Goal: Information Seeking & Learning: Learn about a topic

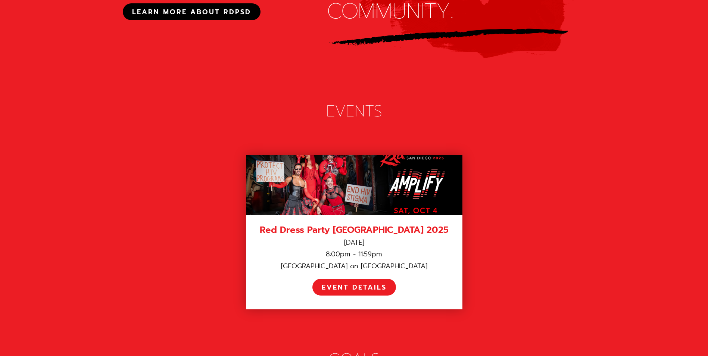
scroll to position [971, 0]
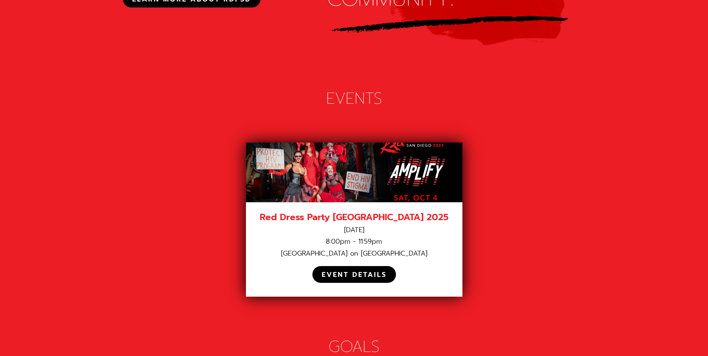
click at [341, 271] on div "EVENT DETAILS" at bounding box center [354, 275] width 65 height 9
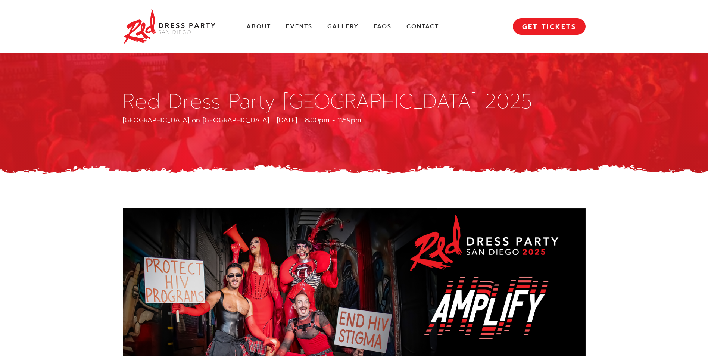
click at [137, 18] on img at bounding box center [169, 26] width 93 height 38
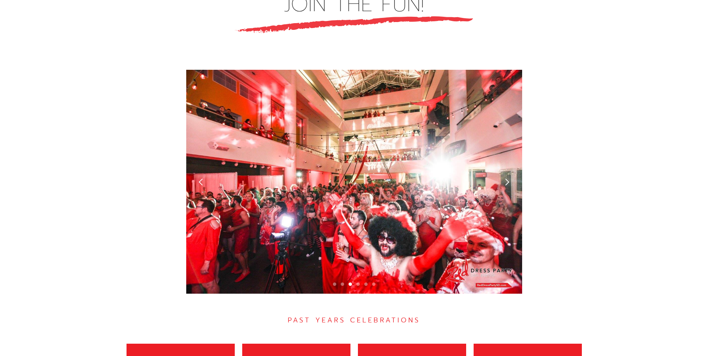
scroll to position [2016, 0]
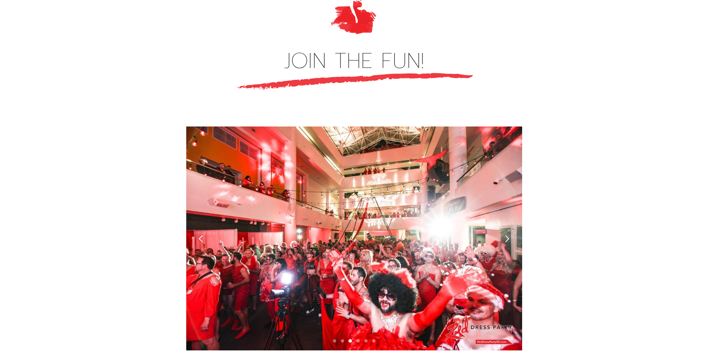
click at [505, 235] on div "next slide" at bounding box center [507, 239] width 8 height 8
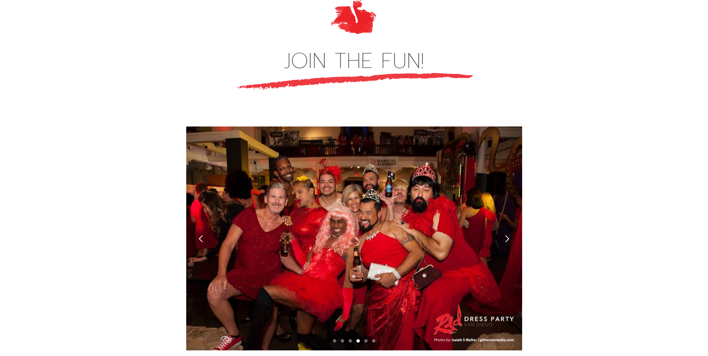
click at [505, 235] on div "next slide" at bounding box center [507, 239] width 8 height 8
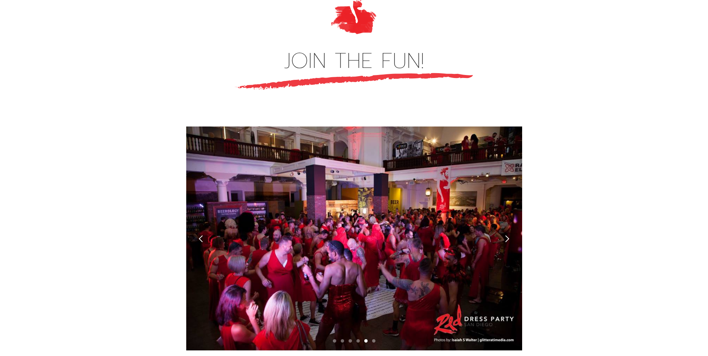
click at [505, 235] on div "next slide" at bounding box center [507, 239] width 8 height 8
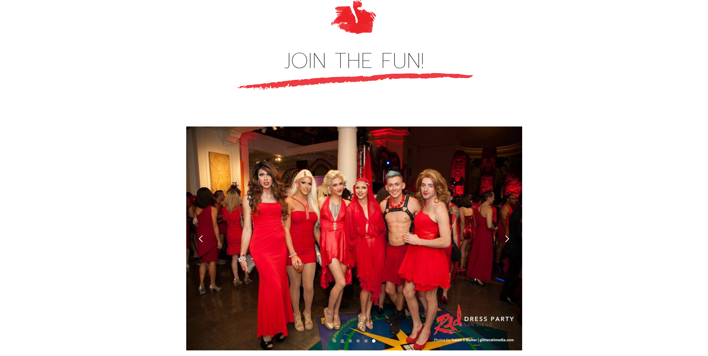
click at [505, 235] on div "next slide" at bounding box center [507, 239] width 8 height 8
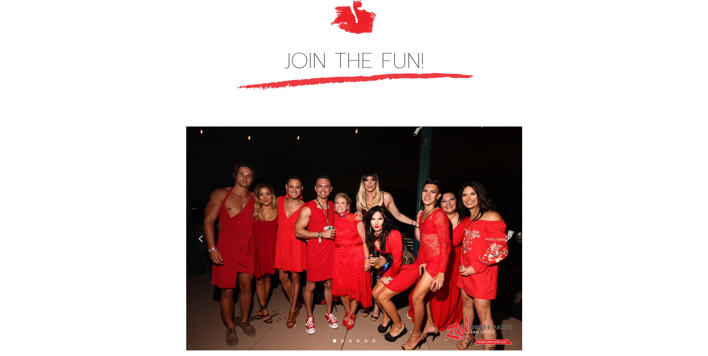
click at [505, 235] on div "next slide" at bounding box center [507, 239] width 8 height 8
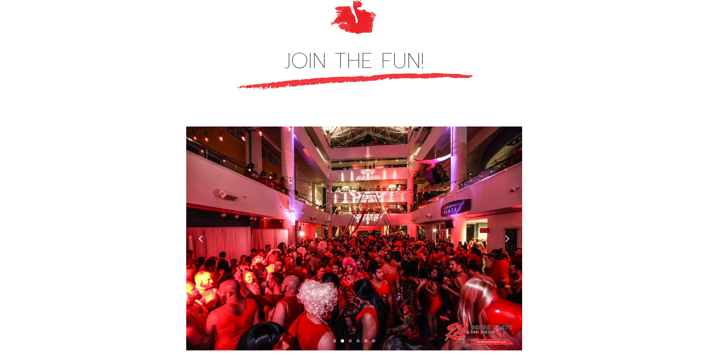
click at [505, 235] on div "next slide" at bounding box center [507, 239] width 8 height 8
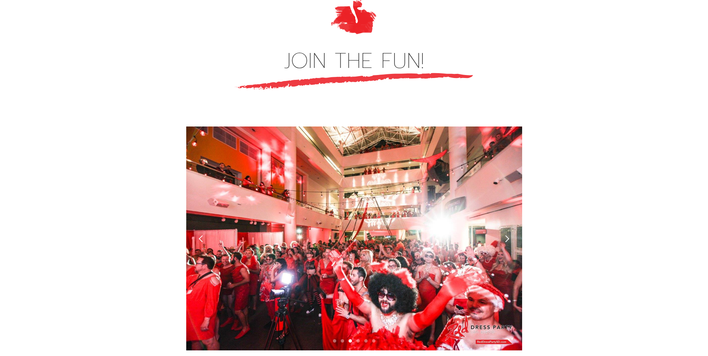
click at [505, 235] on div "next slide" at bounding box center [507, 239] width 8 height 8
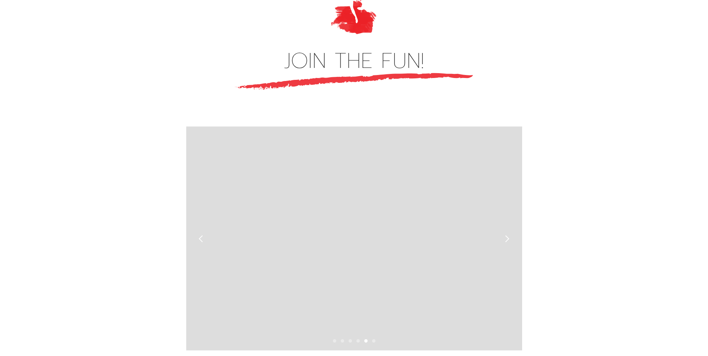
click at [505, 235] on div "next slide" at bounding box center [507, 239] width 8 height 8
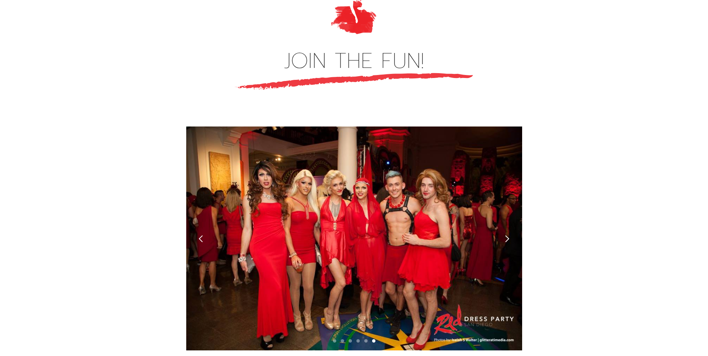
click at [505, 235] on div "next slide" at bounding box center [507, 239] width 8 height 8
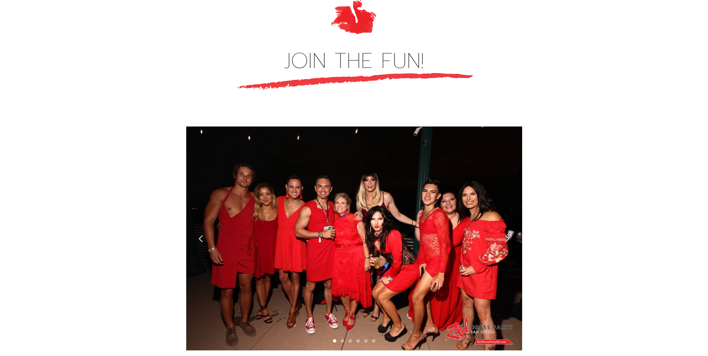
click at [505, 235] on div "next slide" at bounding box center [507, 239] width 8 height 8
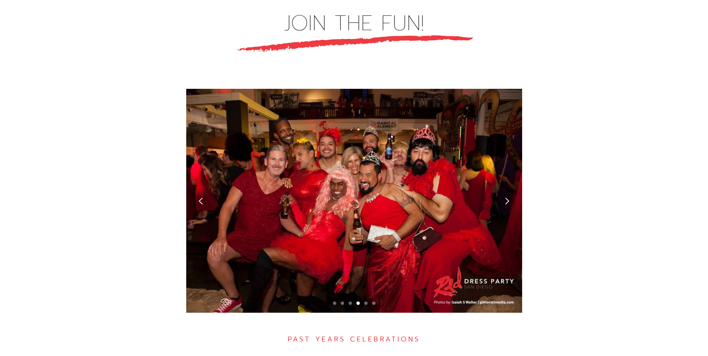
scroll to position [2053, 0]
click at [193, 179] on div "previous slide" at bounding box center [201, 201] width 30 height 224
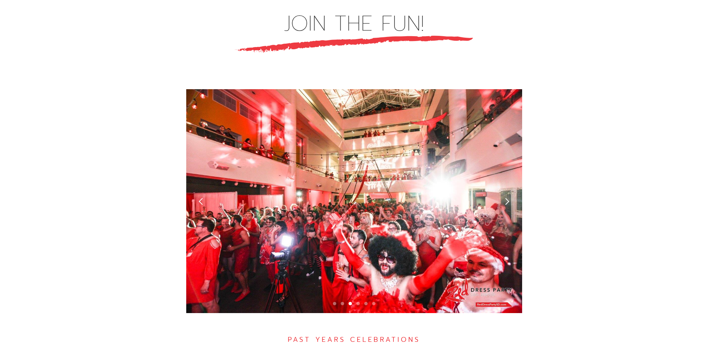
click at [203, 188] on div "previous slide" at bounding box center [201, 201] width 30 height 224
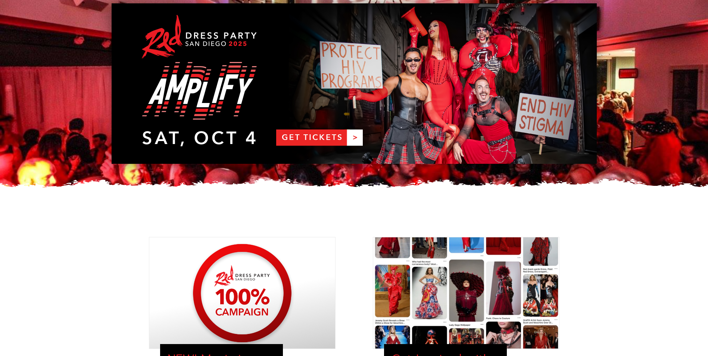
scroll to position [37, 0]
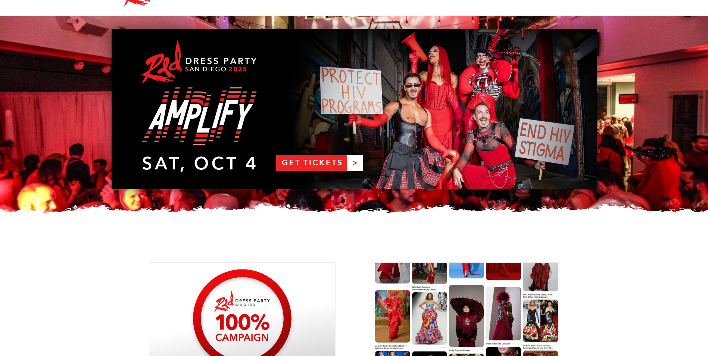
click at [239, 153] on link "RDPSD 2025 Banner" at bounding box center [354, 109] width 485 height 161
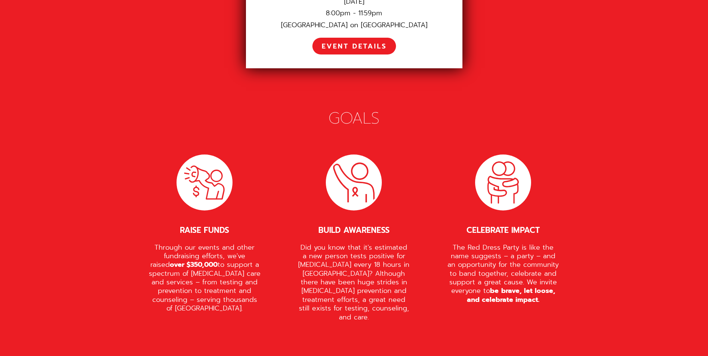
scroll to position [1120, 0]
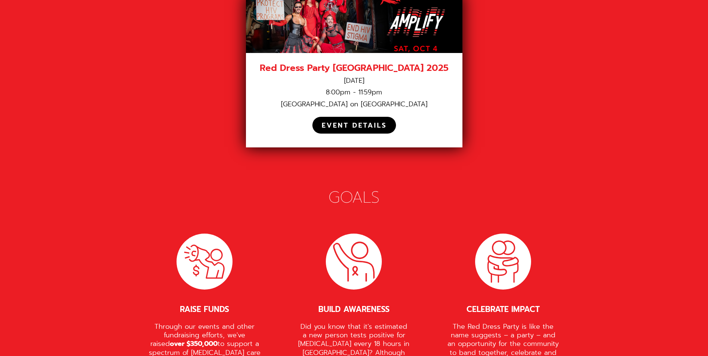
click at [376, 121] on div "EVENT DETAILS" at bounding box center [354, 125] width 65 height 9
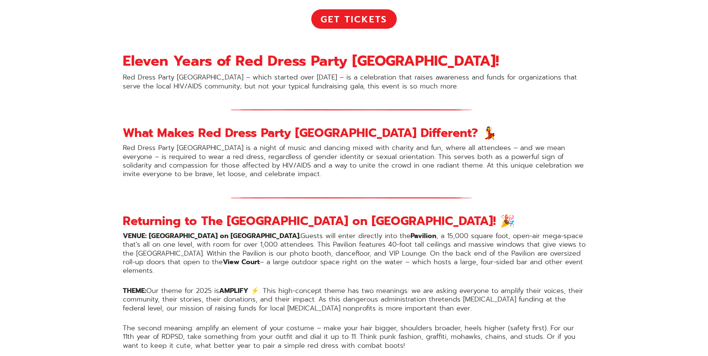
scroll to position [411, 0]
